Goal: Browse casually: Explore the website without a specific task or goal

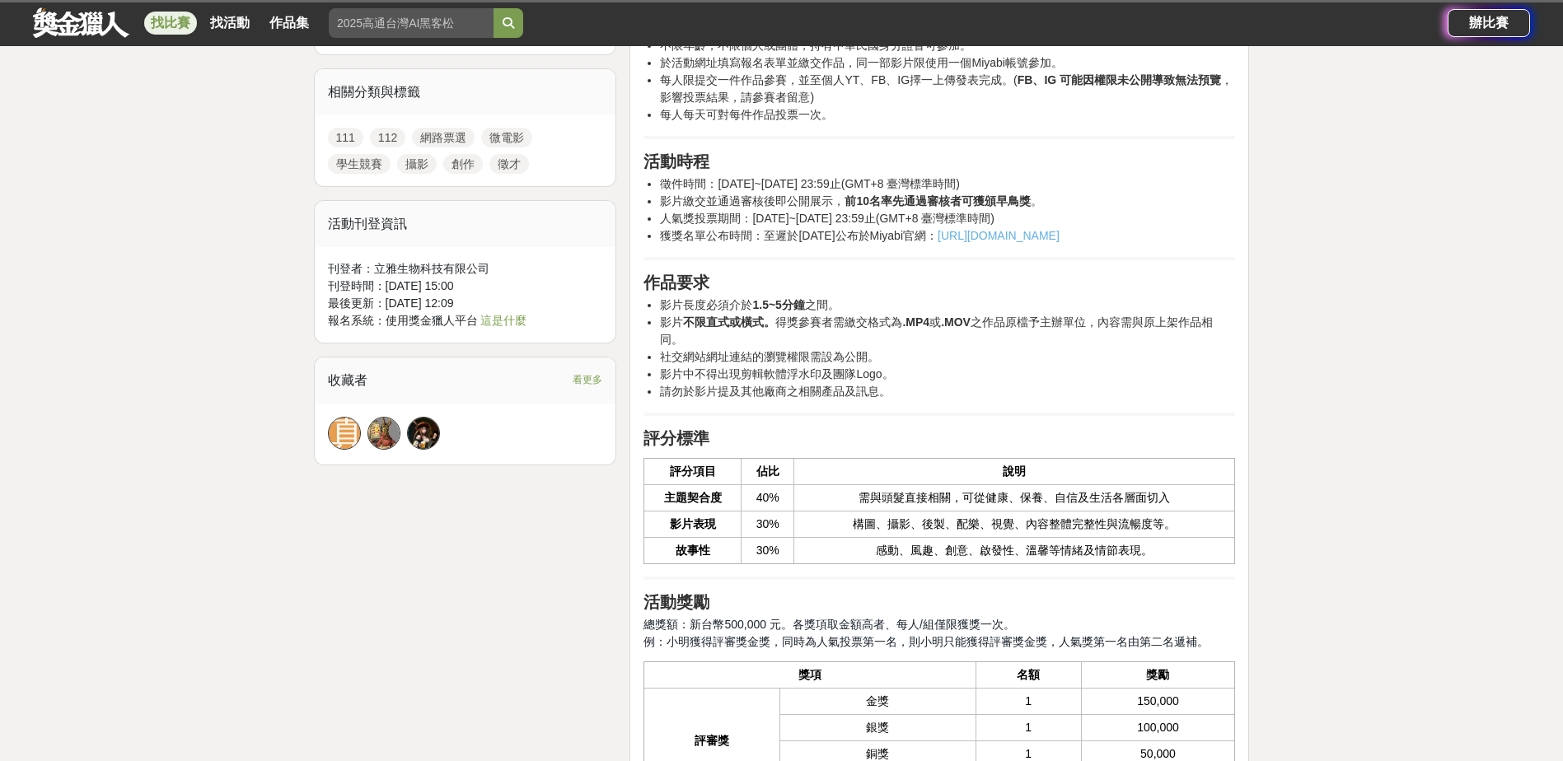
scroll to position [824, 0]
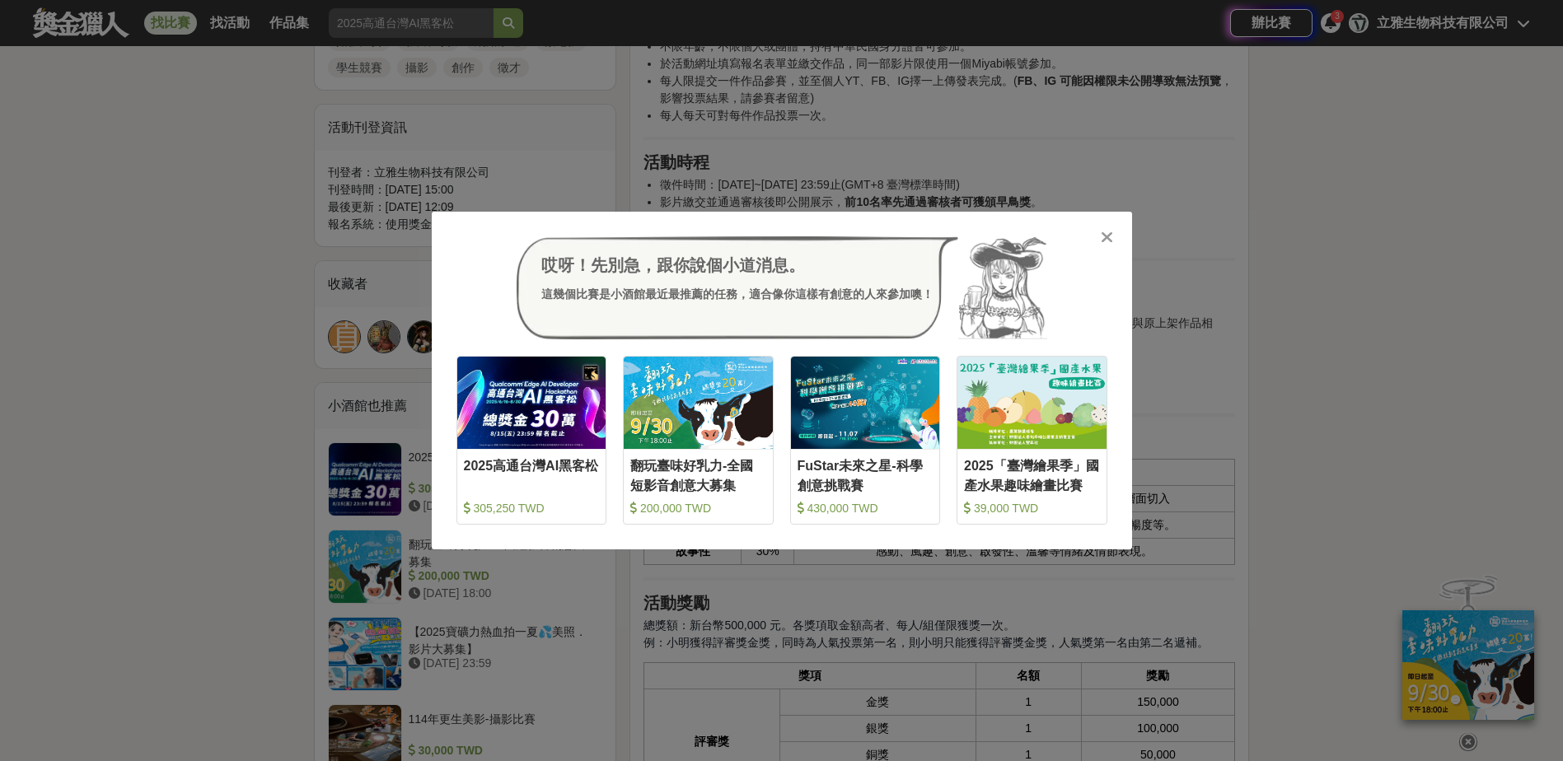
click at [1109, 230] on icon at bounding box center [1106, 237] width 12 height 16
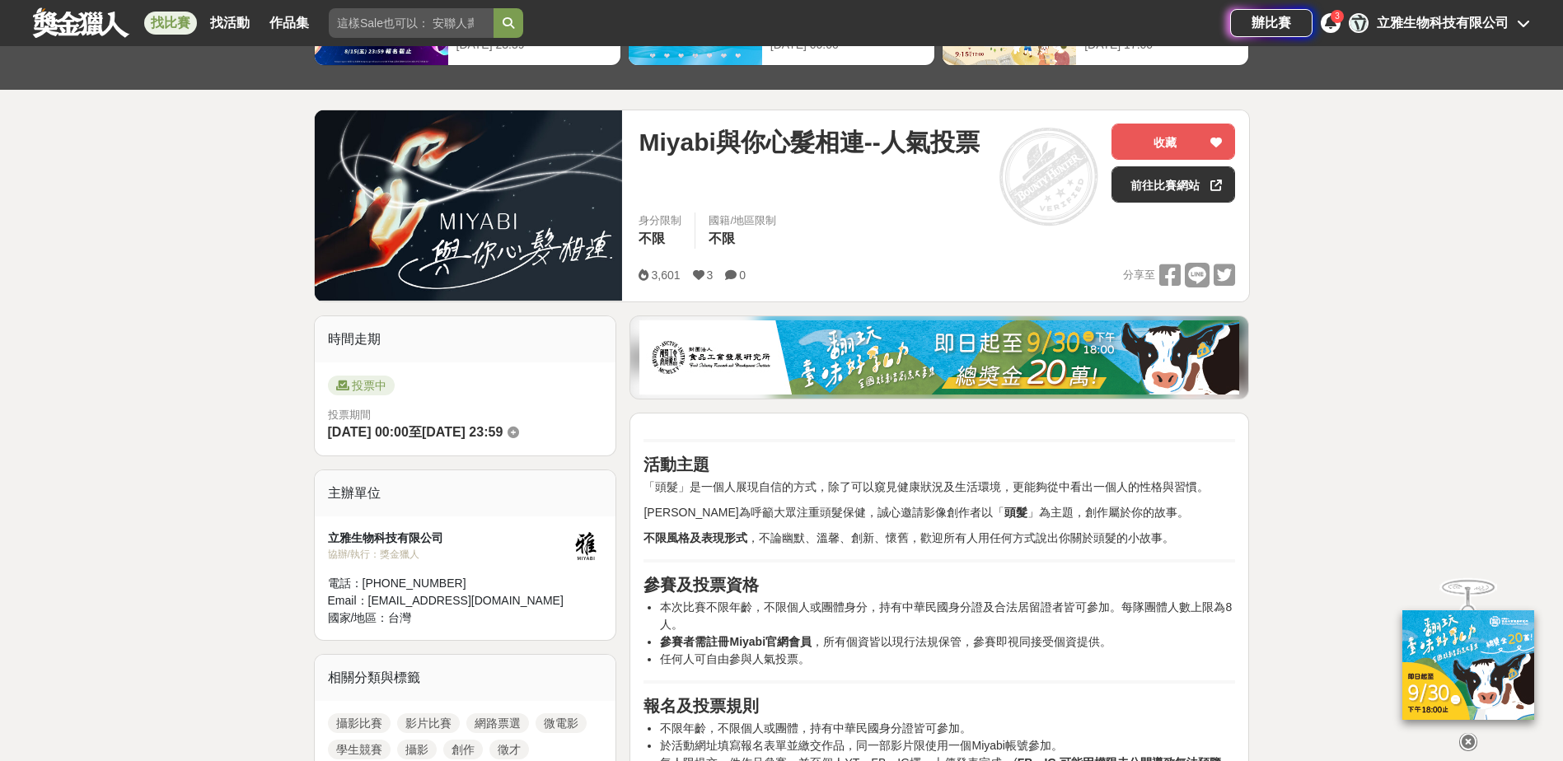
scroll to position [0, 0]
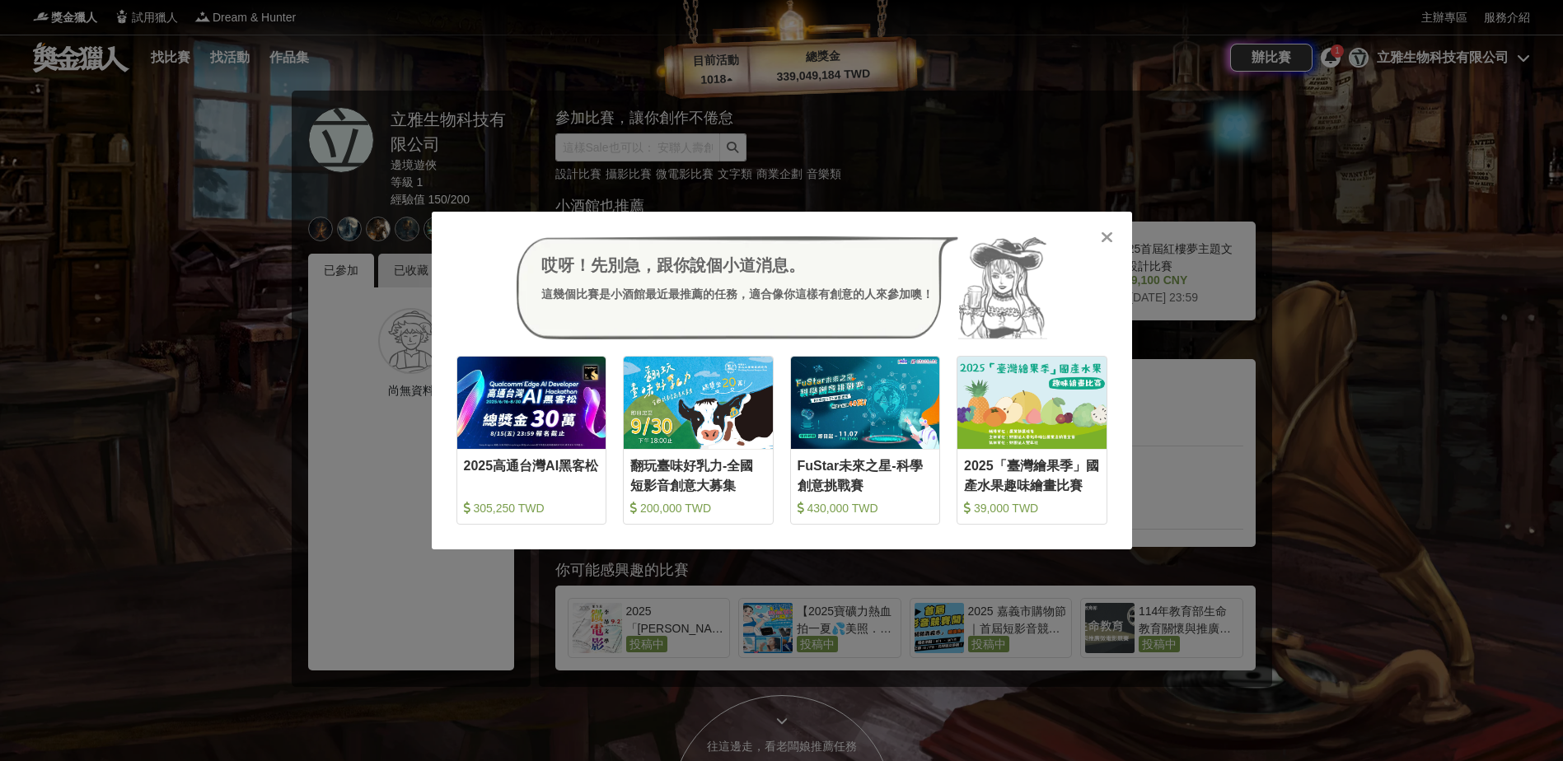
click at [1110, 241] on icon at bounding box center [1106, 237] width 12 height 16
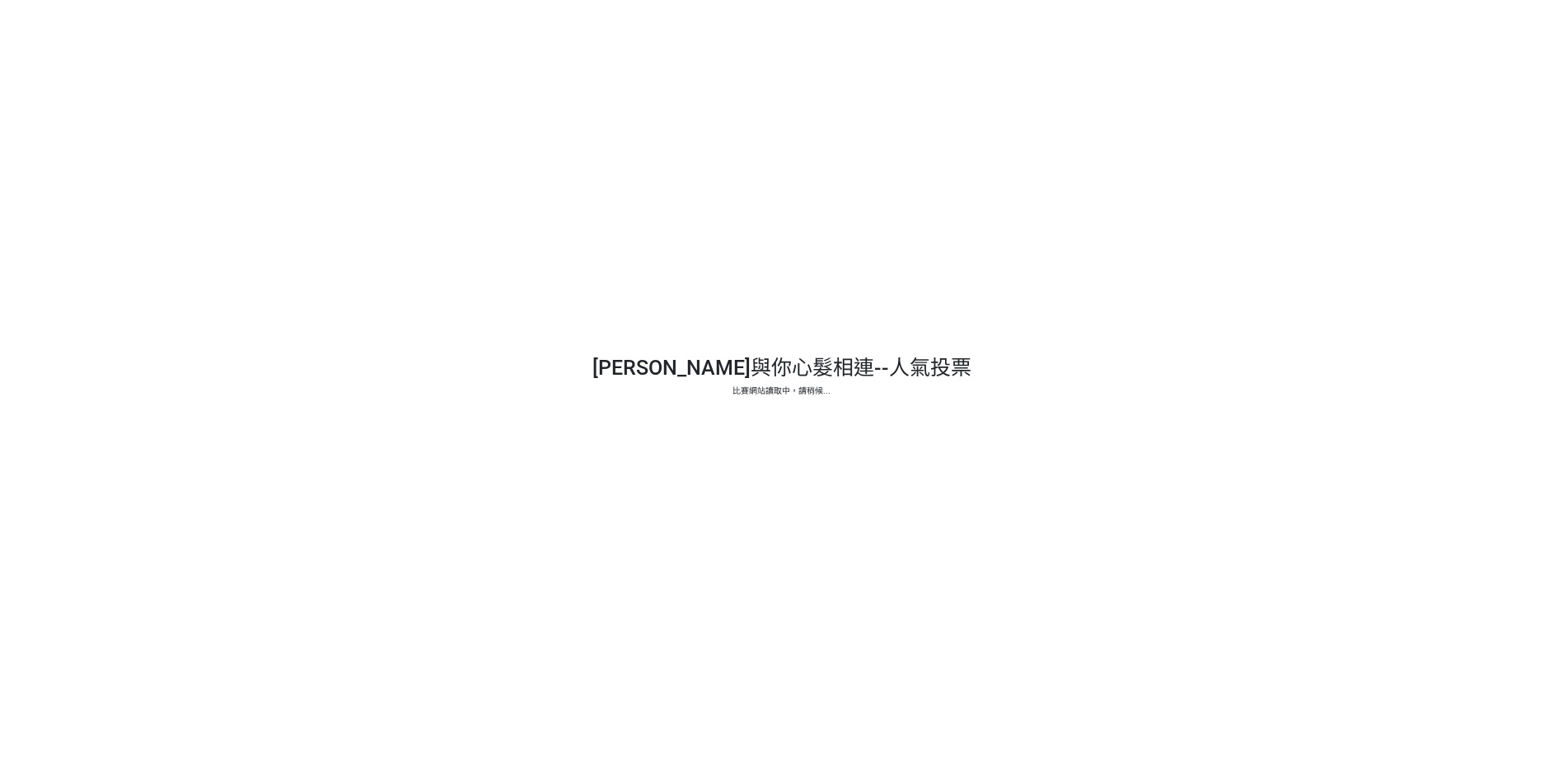
click at [1249, 549] on div at bounding box center [781, 380] width 1563 height 761
click at [756, 380] on div at bounding box center [781, 380] width 1563 height 761
